Goal: Communication & Community: Answer question/provide support

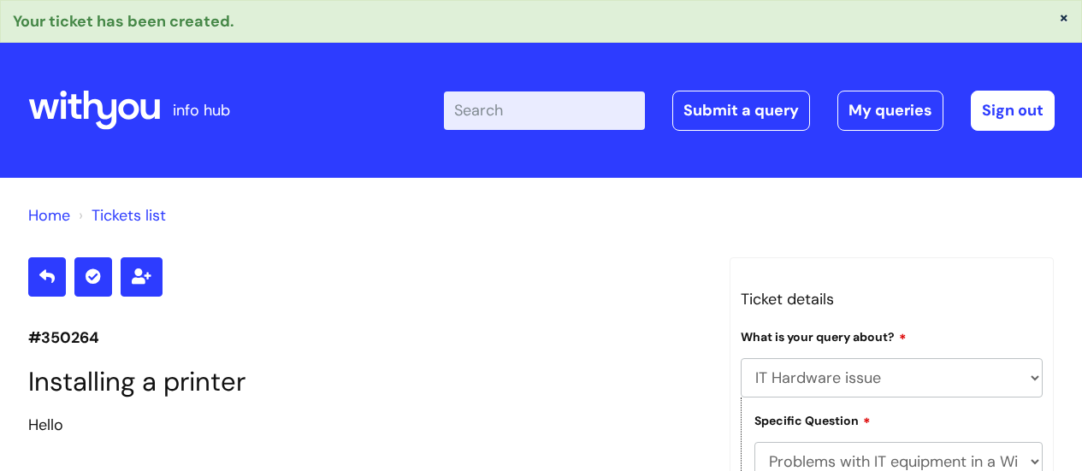
select select "IT Hardware issue"
select select "Problems with IT equipment in a With You office"
select select "Something else"
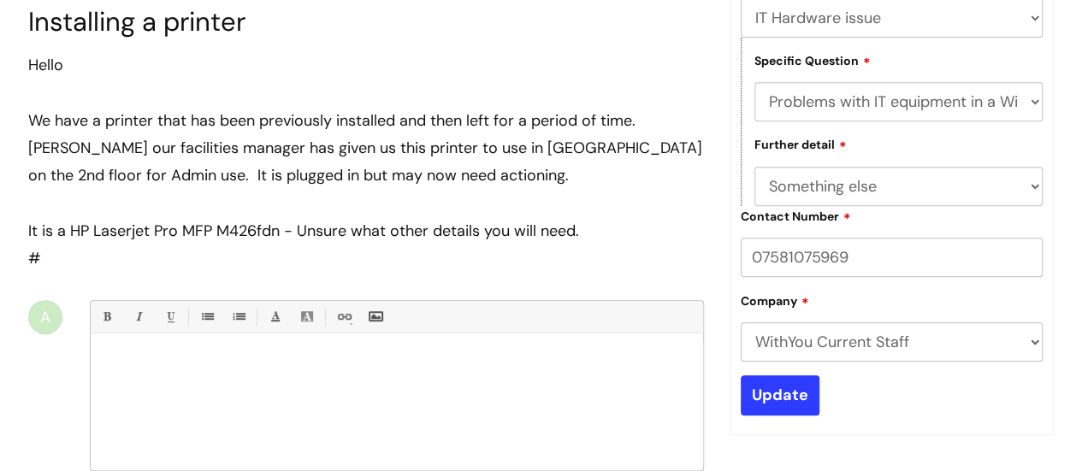
scroll to position [144, 0]
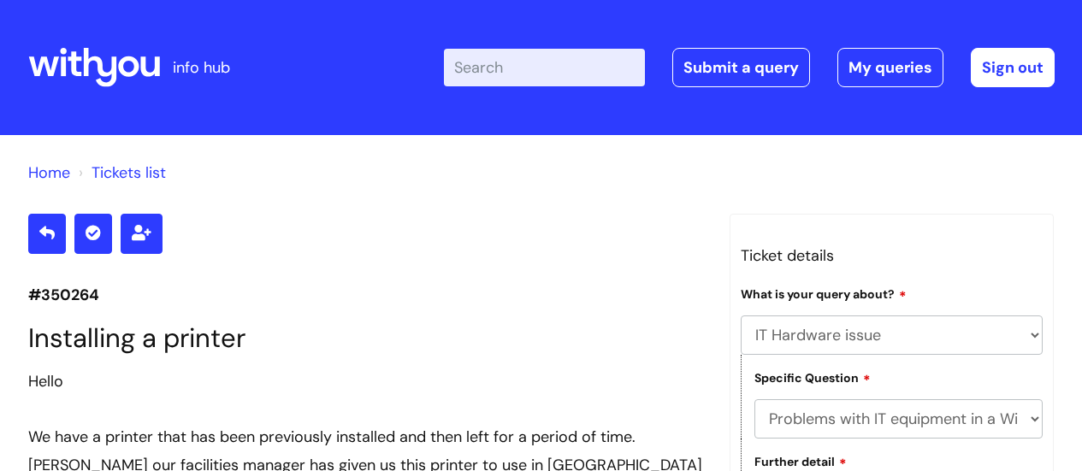
select select "IT Hardware issue"
select select "Problems with IT equipment in a With You office"
select select "Something else"
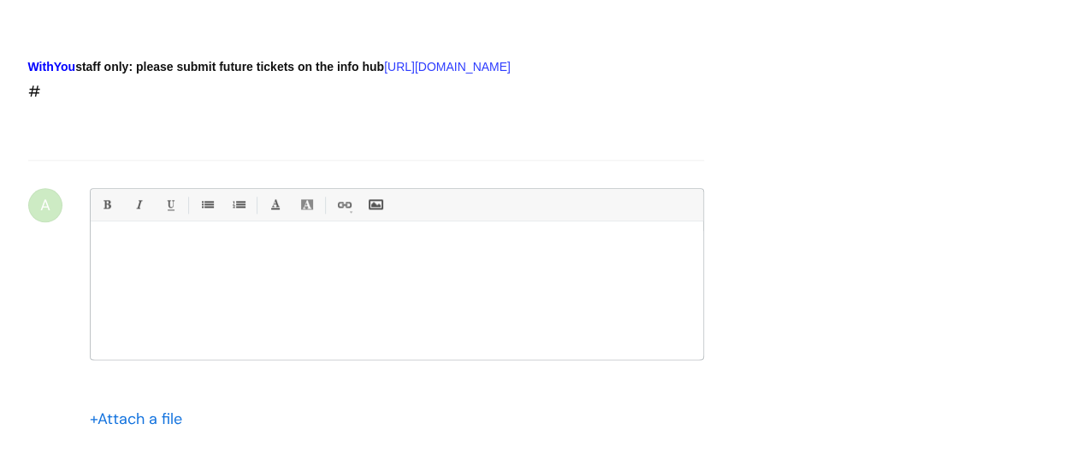
scroll to position [1015, 0]
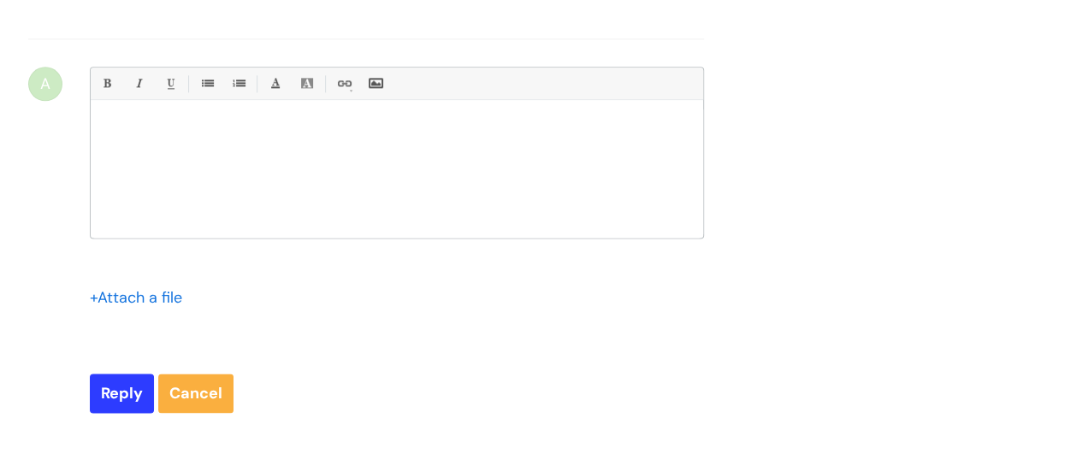
click at [229, 160] on div at bounding box center [397, 174] width 613 height 128
click at [121, 408] on input "Reply" at bounding box center [122, 393] width 64 height 39
type input "Please Wait..."
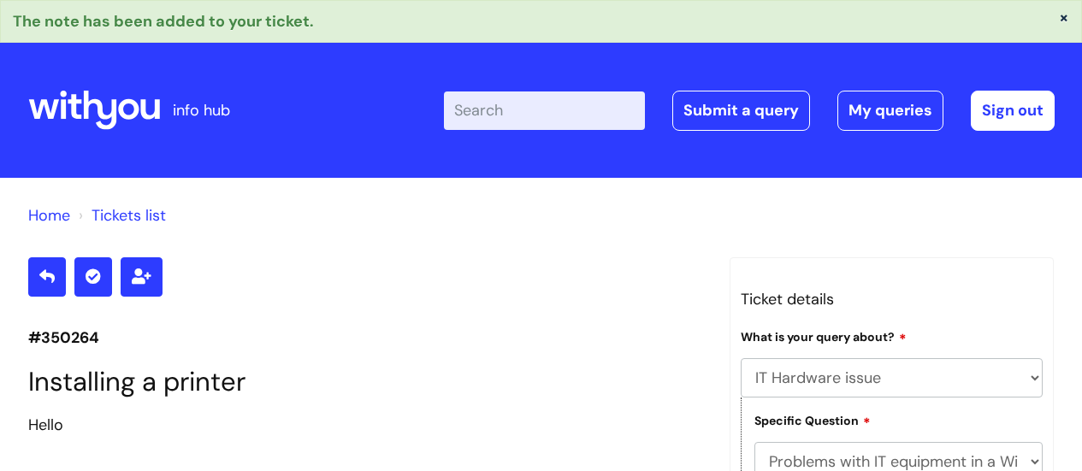
select select "IT Hardware issue"
select select "Problems with IT equipment in a With You office"
select select "Something else"
